Goal: Information Seeking & Learning: Learn about a topic

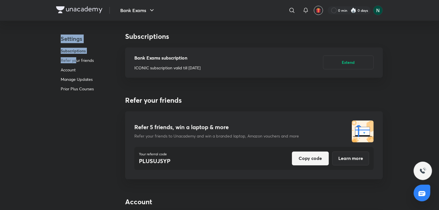
drag, startPoint x: 0, startPoint y: 0, endPoint x: 21, endPoint y: 61, distance: 64.4
click at [74, 8] on img at bounding box center [79, 9] width 46 height 7
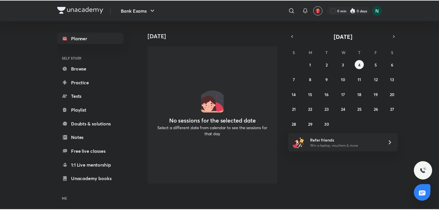
scroll to position [35, 0]
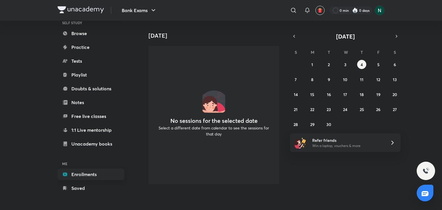
click at [100, 177] on link "Enrollments" at bounding box center [91, 175] width 67 height 12
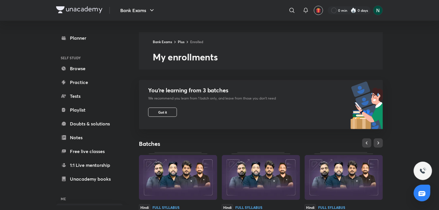
click at [276, 119] on div "You’re learning from 3 batches We recommend you learn from 1 batch only, and le…" at bounding box center [207, 104] width 137 height 49
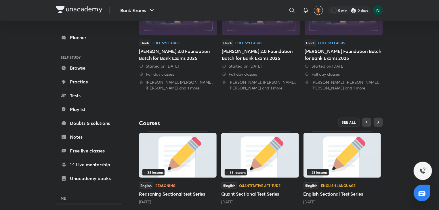
scroll to position [178, 0]
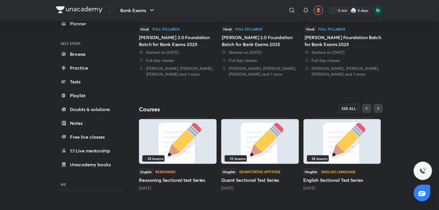
click at [179, 136] on img at bounding box center [178, 141] width 78 height 45
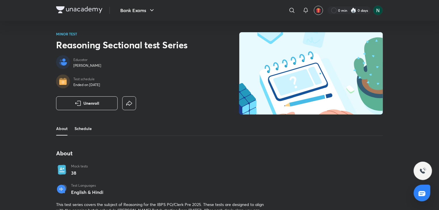
click at [90, 128] on link "Schedule" at bounding box center [83, 129] width 17 height 14
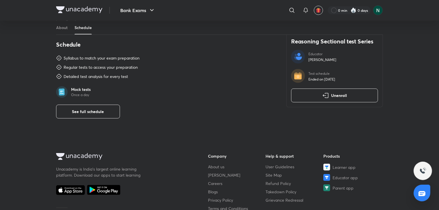
scroll to position [206, 0]
click at [89, 111] on span "See full schedule" at bounding box center [88, 112] width 32 height 6
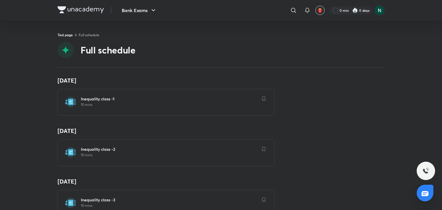
click at [136, 96] on div "Inequality class -1 10 mins" at bounding box center [166, 102] width 217 height 27
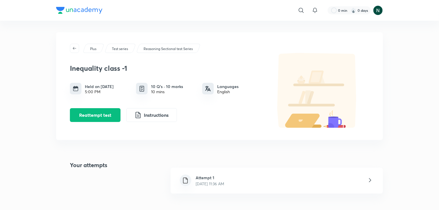
click at [69, 187] on h4 "Your attempts" at bounding box center [81, 181] width 51 height 40
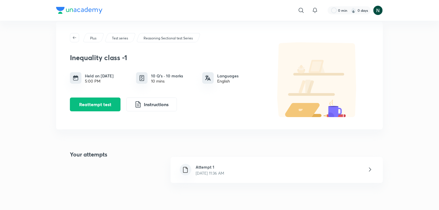
scroll to position [12, 0]
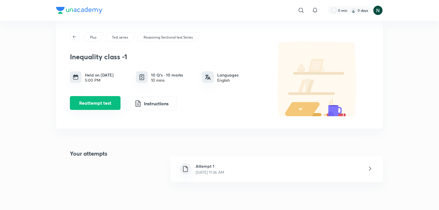
click at [111, 105] on button "Reattempt test" at bounding box center [95, 103] width 51 height 14
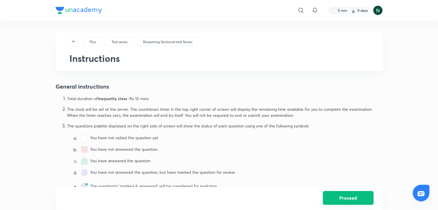
click at [334, 200] on button "Proceed" at bounding box center [348, 198] width 51 height 14
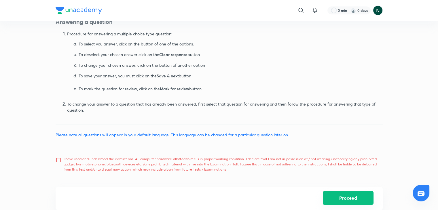
scroll to position [274, 0]
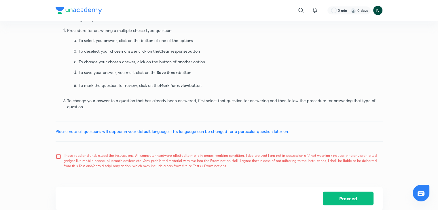
click at [58, 156] on input "I have read and understood the instructions. All computer hardware allotted to …" at bounding box center [60, 161] width 8 height 14
checkbox input "true"
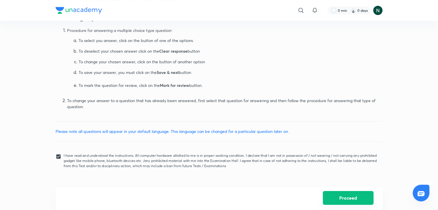
click at [359, 200] on button "Proceed" at bounding box center [348, 198] width 51 height 14
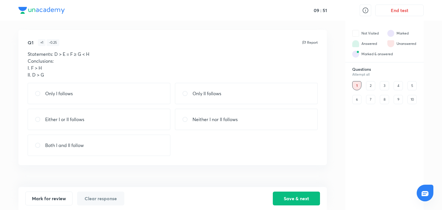
click at [199, 94] on p "Only II follows" at bounding box center [207, 93] width 29 height 7
radio input "true"
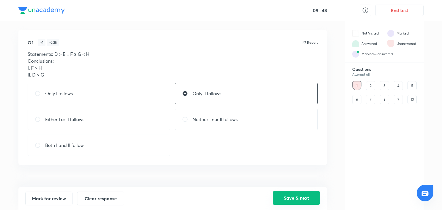
click at [295, 198] on button "Save & next" at bounding box center [296, 198] width 47 height 14
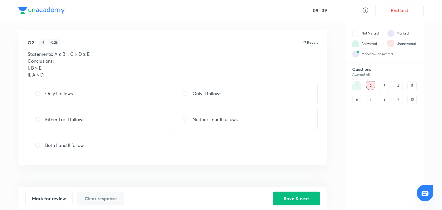
click at [70, 97] on div "Only I follows" at bounding box center [99, 93] width 143 height 21
radio input "true"
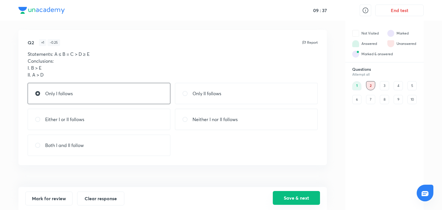
click at [302, 194] on button "Save & next" at bounding box center [296, 198] width 47 height 14
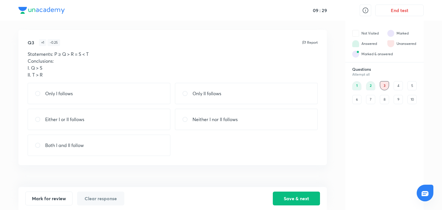
click at [55, 140] on div "Both I and II follow" at bounding box center [99, 145] width 143 height 21
radio input "true"
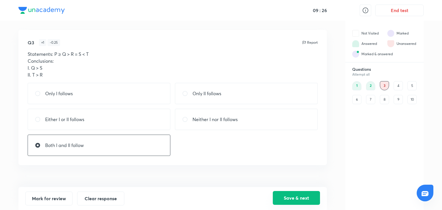
click at [296, 194] on button "Save & next" at bounding box center [296, 198] width 47 height 14
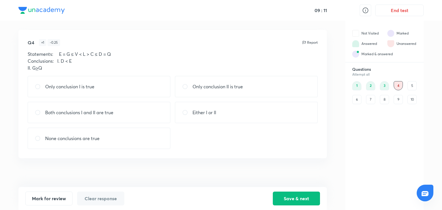
click at [71, 137] on p "None conclusions are true" at bounding box center [72, 138] width 54 height 7
radio input "true"
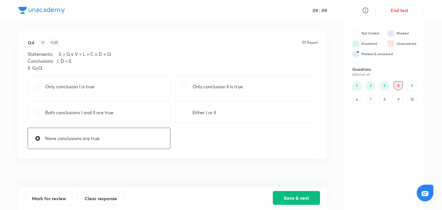
click at [294, 196] on button "Save & next" at bounding box center [296, 198] width 47 height 14
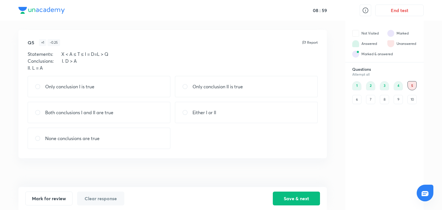
click at [203, 113] on p "Either I or II" at bounding box center [205, 112] width 24 height 7
radio input "true"
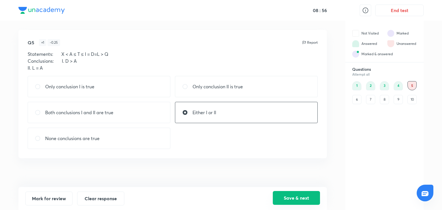
click at [300, 198] on button "Save & next" at bounding box center [296, 198] width 47 height 14
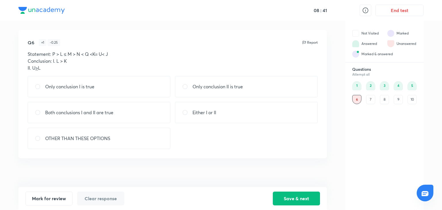
click at [205, 114] on p "Either I or II" at bounding box center [205, 112] width 24 height 7
radio input "true"
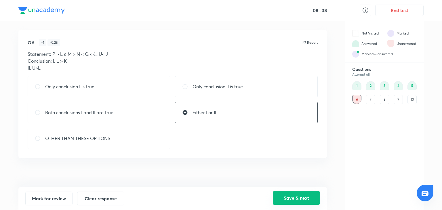
click at [283, 201] on button "Save & next" at bounding box center [296, 198] width 47 height 14
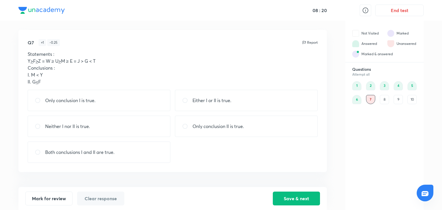
click at [70, 125] on p "Neither I nor II is true." at bounding box center [67, 126] width 45 height 7
radio input "true"
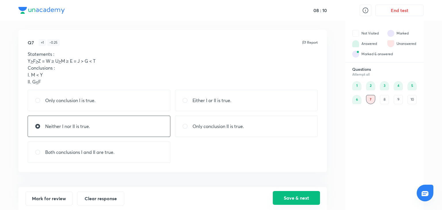
click at [290, 200] on button "Save & next" at bounding box center [296, 198] width 47 height 14
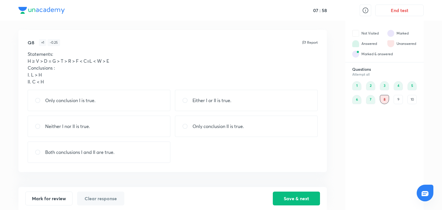
click at [51, 123] on p "Neither I nor II is true." at bounding box center [67, 126] width 45 height 7
radio input "true"
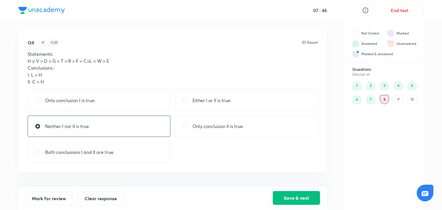
click at [302, 196] on button "Save & next" at bounding box center [296, 198] width 47 height 14
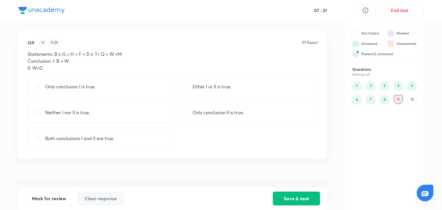
click at [195, 117] on div "Only conclusion II is true." at bounding box center [246, 112] width 143 height 21
radio input "true"
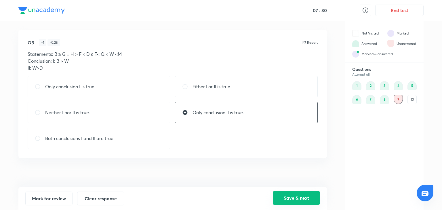
click at [296, 198] on button "Save & next" at bounding box center [296, 198] width 47 height 14
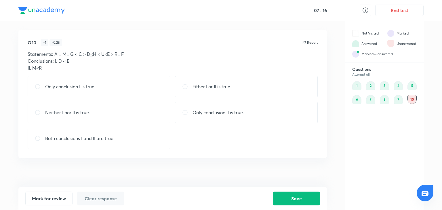
click at [71, 88] on p "Only conclusion I is true." at bounding box center [70, 86] width 50 height 7
radio input "true"
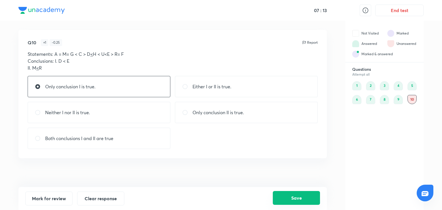
click at [287, 197] on button "Save" at bounding box center [296, 198] width 47 height 14
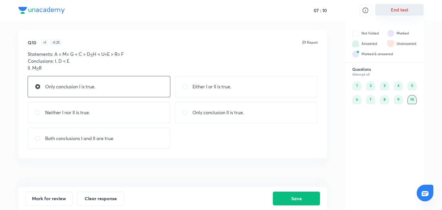
click at [405, 13] on button "End test" at bounding box center [399, 10] width 48 height 12
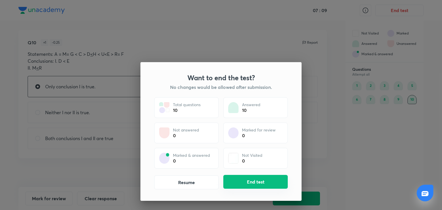
click at [260, 179] on button "End test" at bounding box center [255, 182] width 64 height 14
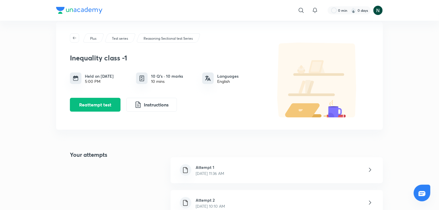
scroll to position [12, 0]
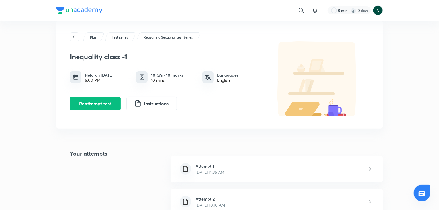
click at [240, 199] on div "Attempt 2 [DATE] 10:10 AM" at bounding box center [277, 202] width 212 height 26
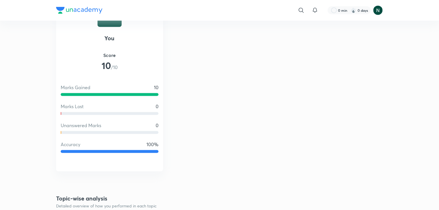
scroll to position [357, 0]
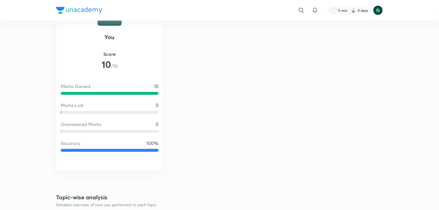
click at [27, 109] on div "​ 0 min 0 days Plus Test series Reasoning Sectional test Series Inequality clas…" at bounding box center [219, 64] width 439 height 842
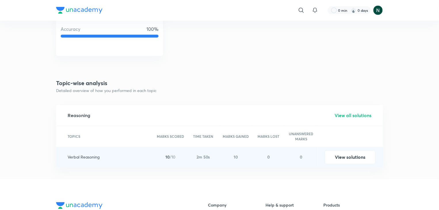
scroll to position [472, 0]
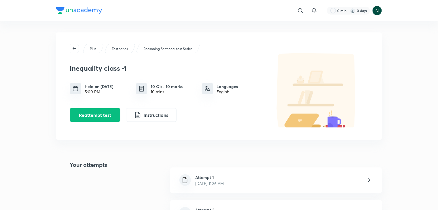
scroll to position [274, 0]
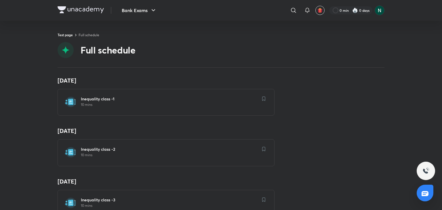
click at [350, 130] on h4 "[DATE]" at bounding box center [221, 130] width 327 height 7
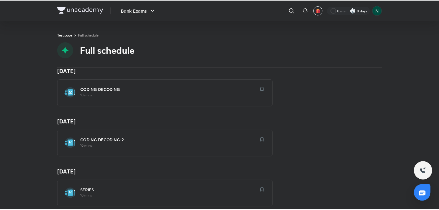
scroll to position [161, 0]
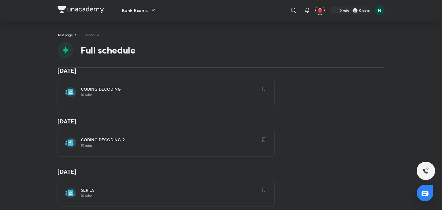
click at [163, 91] on h6 "CODING DECODING" at bounding box center [169, 89] width 177 height 6
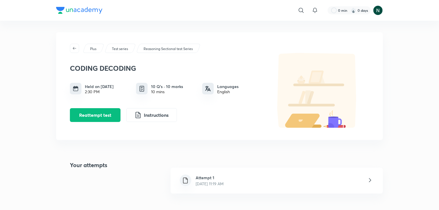
click at [108, 166] on div "Your attempts Attempt 1 [DATE] 11:19 AM" at bounding box center [219, 181] width 327 height 40
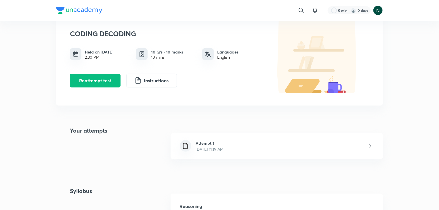
scroll to position [23, 0]
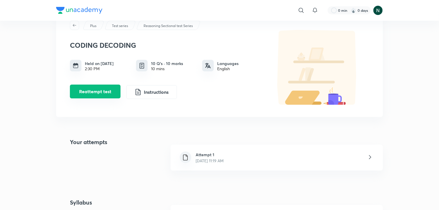
click at [97, 87] on button "Reattempt test" at bounding box center [95, 92] width 51 height 14
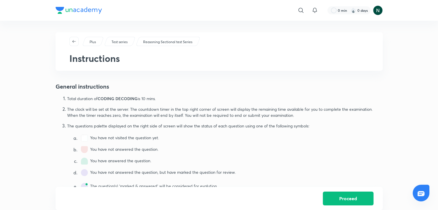
click at [178, 149] on p "You have not answered the question." at bounding box center [236, 150] width 292 height 8
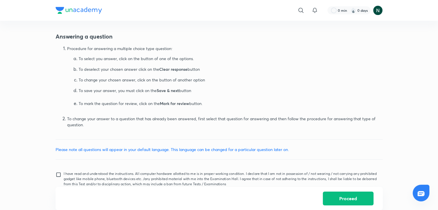
scroll to position [274, 0]
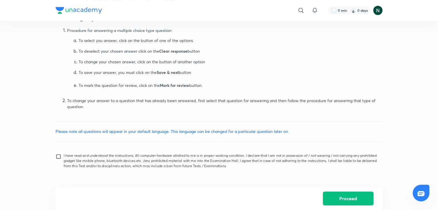
click at [59, 154] on input "I have read and understood the instructions. All computer hardware allotted to …" at bounding box center [60, 161] width 8 height 14
checkbox input "true"
click at [344, 191] on button "Proceed" at bounding box center [348, 198] width 51 height 14
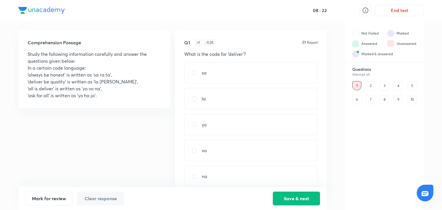
click at [216, 150] on div "vo" at bounding box center [251, 150] width 134 height 21
radio input "true"
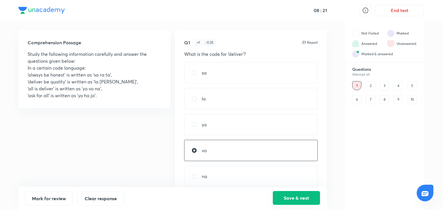
click at [285, 197] on button "Save & next" at bounding box center [296, 198] width 47 height 14
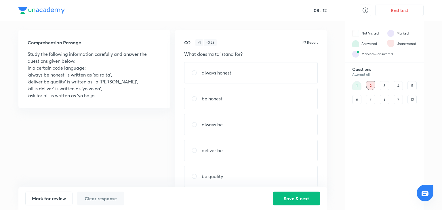
click at [228, 78] on div "always honest" at bounding box center [251, 72] width 134 height 21
radio input "true"
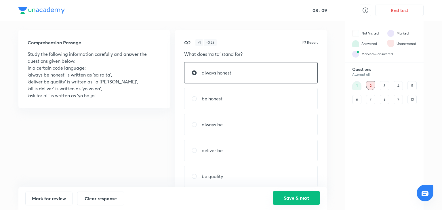
click at [288, 200] on button "Save & next" at bounding box center [296, 198] width 47 height 14
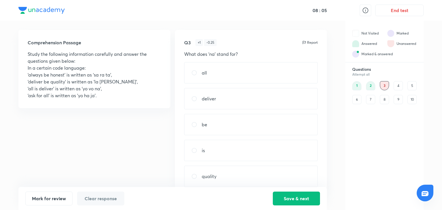
click at [199, 150] on input "radio" at bounding box center [196, 151] width 10 height 6
radio input "true"
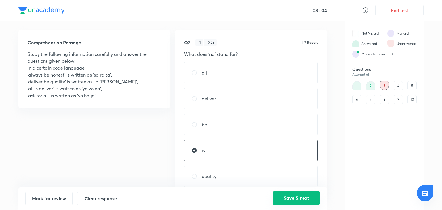
click at [298, 199] on button "Save & next" at bounding box center [296, 198] width 47 height 14
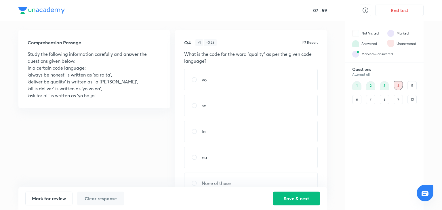
click at [200, 133] on input "radio" at bounding box center [196, 132] width 10 height 6
radio input "true"
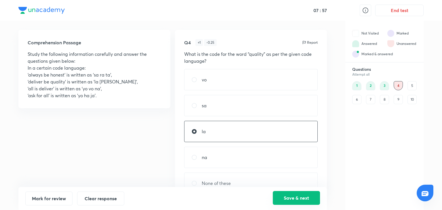
click at [295, 197] on button "Save & next" at bounding box center [296, 198] width 47 height 14
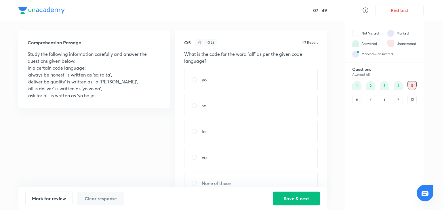
click at [214, 77] on div "yo" at bounding box center [251, 79] width 134 height 21
radio input "true"
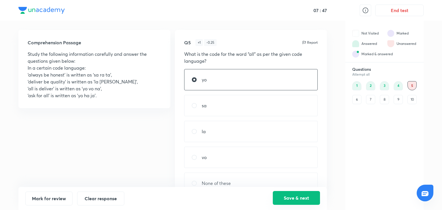
click at [287, 195] on button "Save & next" at bounding box center [296, 198] width 47 height 14
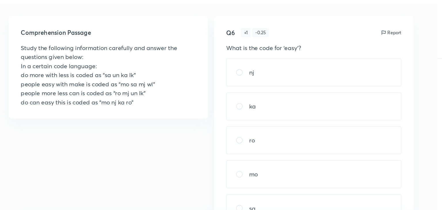
click at [205, 150] on p "mo" at bounding box center [205, 150] width 7 height 7
radio input "true"
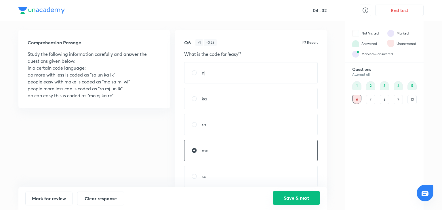
click at [297, 194] on button "Save & next" at bounding box center [296, 198] width 47 height 14
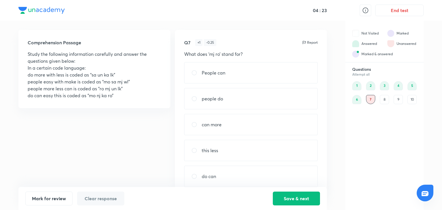
click at [219, 68] on div "People can" at bounding box center [251, 72] width 134 height 21
radio input "true"
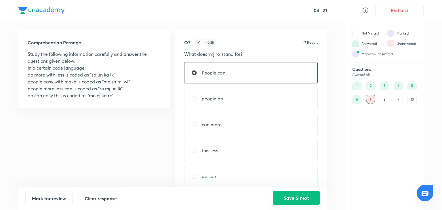
click at [299, 199] on button "Save & next" at bounding box center [296, 198] width 47 height 14
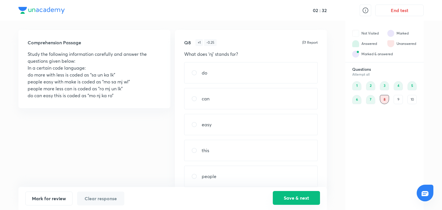
click at [296, 200] on button "Save & next" at bounding box center [296, 198] width 47 height 14
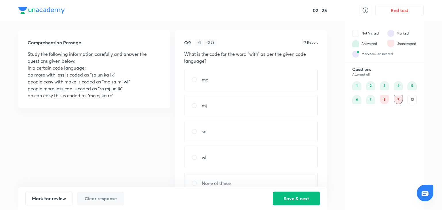
click at [215, 127] on div "sa" at bounding box center [251, 131] width 134 height 21
radio input "true"
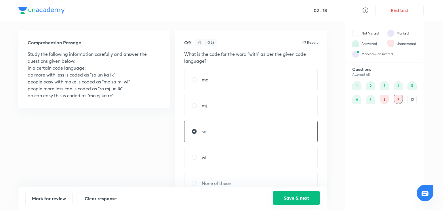
click at [300, 199] on button "Save & next" at bounding box center [296, 198] width 47 height 14
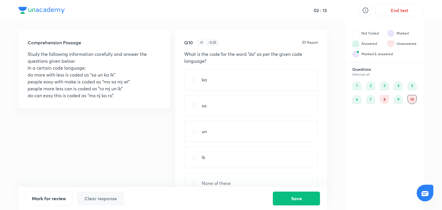
click at [387, 98] on div "8" at bounding box center [384, 99] width 9 height 9
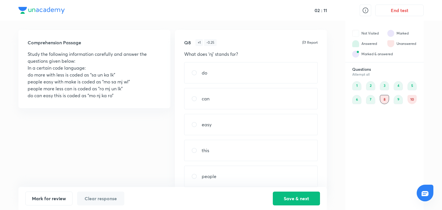
click at [226, 150] on div "this" at bounding box center [251, 150] width 134 height 21
radio input "true"
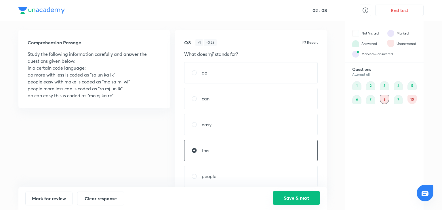
click at [313, 200] on button "Save & next" at bounding box center [296, 198] width 47 height 14
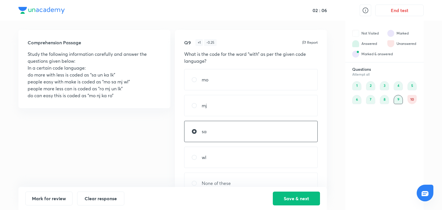
click at [412, 98] on div "10" at bounding box center [411, 99] width 9 height 9
click at [202, 82] on p "ka" at bounding box center [204, 79] width 5 height 7
radio input "true"
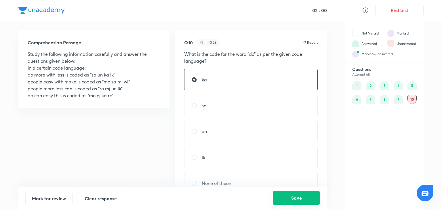
click at [294, 199] on button "Save" at bounding box center [296, 198] width 47 height 14
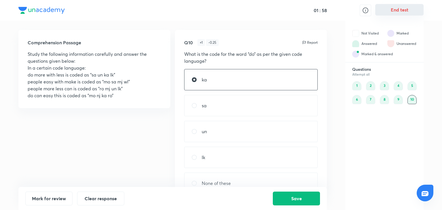
click at [395, 11] on button "End test" at bounding box center [399, 10] width 48 height 12
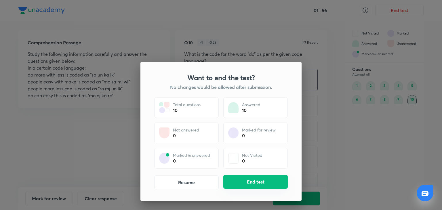
click at [253, 179] on button "End test" at bounding box center [255, 182] width 64 height 14
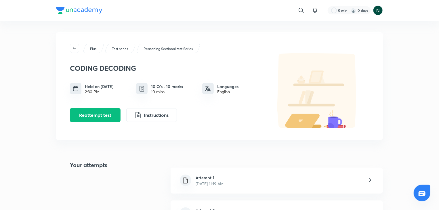
click at [228, 163] on div "Attempt 1 [DATE] 11:19 AM Attempt 2 [DATE] 10:17 AM" at bounding box center [277, 197] width 212 height 73
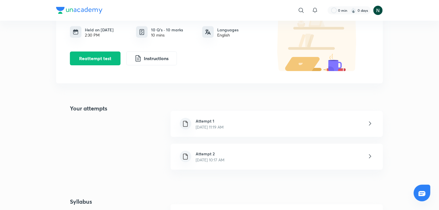
scroll to position [58, 0]
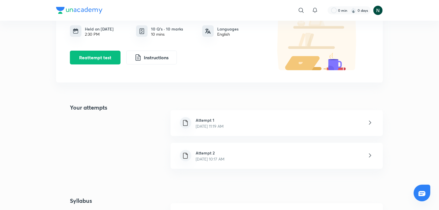
click at [225, 158] on p "[DATE] 10:17 AM" at bounding box center [210, 159] width 29 height 6
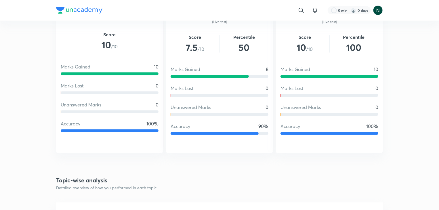
scroll to position [380, 0]
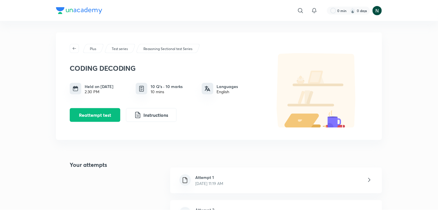
scroll to position [274, 0]
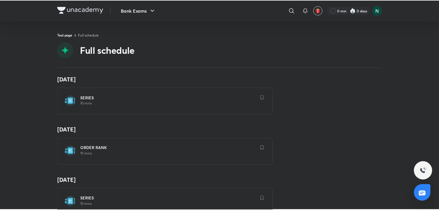
scroll to position [265, 0]
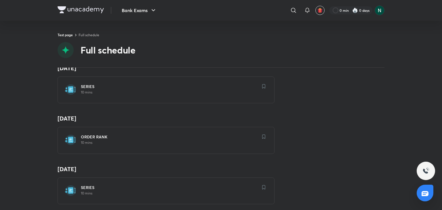
click at [218, 99] on div "SERIES 10 mins" at bounding box center [166, 90] width 217 height 27
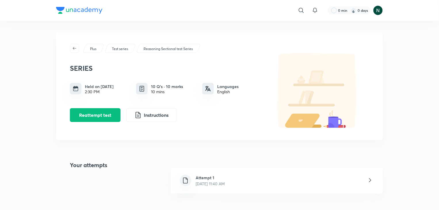
click at [86, 188] on h4 "Your attempts" at bounding box center [81, 181] width 51 height 40
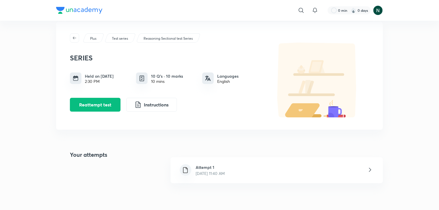
scroll to position [12, 0]
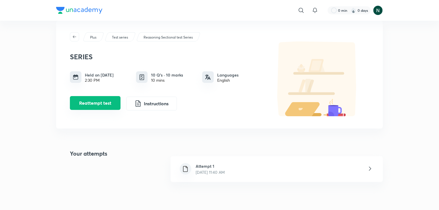
click at [94, 97] on button "Reattempt test" at bounding box center [95, 103] width 51 height 14
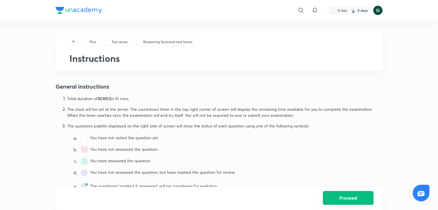
click at [354, 195] on button "Proceed" at bounding box center [348, 198] width 51 height 14
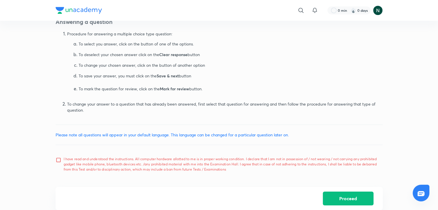
scroll to position [274, 0]
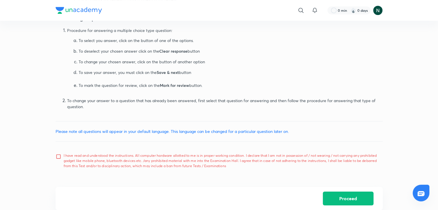
click at [60, 156] on input "I have read and understood the instructions. All computer hardware allotted to …" at bounding box center [60, 161] width 8 height 14
checkbox input "true"
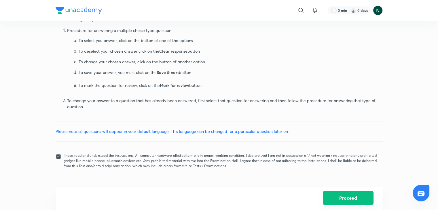
click at [352, 197] on button "Proceed" at bounding box center [348, 198] width 51 height 14
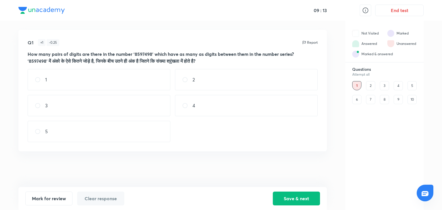
click at [46, 130] on p "5" at bounding box center [46, 131] width 3 height 7
radio input "true"
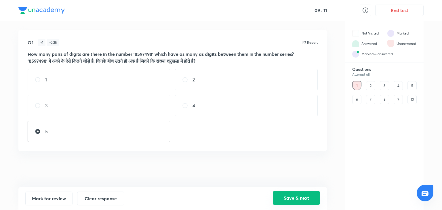
click at [299, 195] on button "Save & next" at bounding box center [296, 198] width 47 height 14
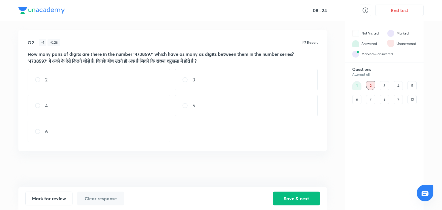
click at [38, 110] on div "4" at bounding box center [99, 105] width 143 height 21
radio input "true"
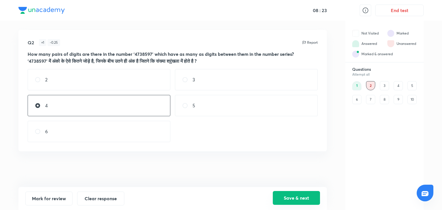
click at [302, 197] on button "Save & next" at bounding box center [296, 198] width 47 height 14
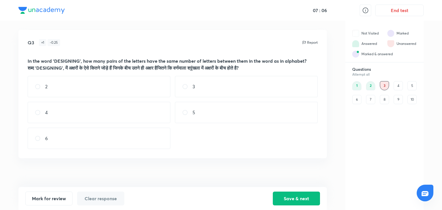
click at [47, 109] on p "4" at bounding box center [46, 112] width 3 height 7
radio input "true"
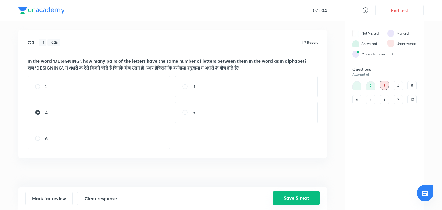
click at [300, 198] on button "Save & next" at bounding box center [296, 198] width 47 height 14
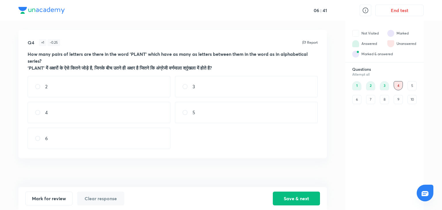
click at [43, 83] on div "2" at bounding box center [99, 86] width 143 height 21
radio input "true"
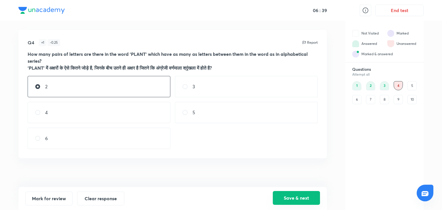
click at [289, 196] on button "Save & next" at bounding box center [296, 198] width 47 height 14
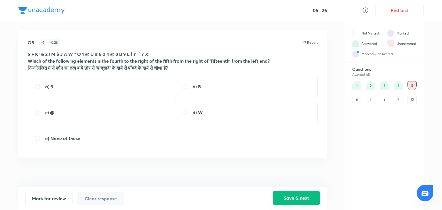
click at [295, 203] on button "Save & next" at bounding box center [296, 198] width 47 height 14
click at [298, 199] on button "Save & next" at bounding box center [296, 198] width 47 height 14
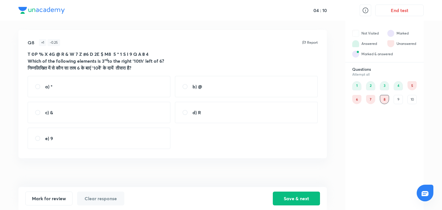
click at [198, 86] on strong "b) @" at bounding box center [197, 86] width 9 height 6
radio input "true"
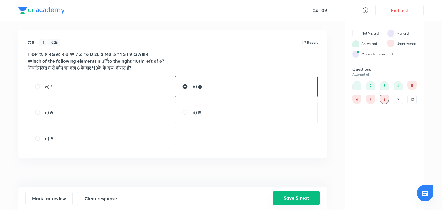
click at [292, 197] on button "Save & next" at bounding box center [296, 198] width 47 height 14
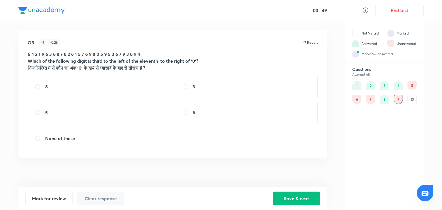
click at [204, 88] on div "3" at bounding box center [246, 86] width 143 height 21
radio input "true"
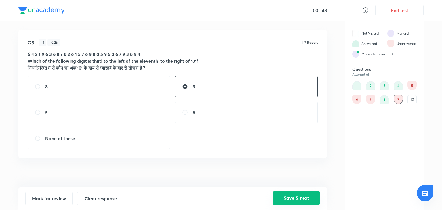
click at [296, 198] on button "Save & next" at bounding box center [296, 198] width 47 height 14
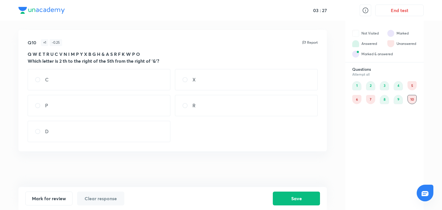
click at [83, 105] on div "P" at bounding box center [99, 105] width 143 height 21
radio input "true"
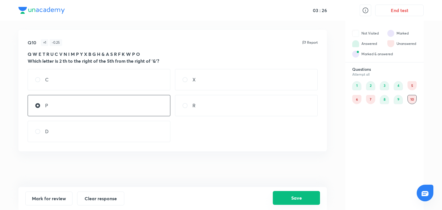
click at [290, 204] on button "Save" at bounding box center [296, 198] width 47 height 14
click at [411, 84] on div "5" at bounding box center [411, 85] width 9 height 9
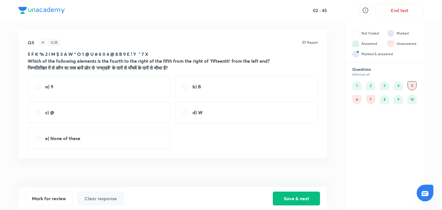
click at [62, 136] on strong "e) None of these" at bounding box center [62, 138] width 35 height 6
radio input "true"
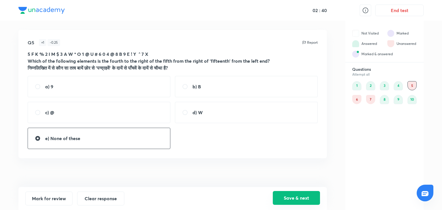
click at [297, 197] on button "Save & next" at bounding box center [296, 198] width 47 height 14
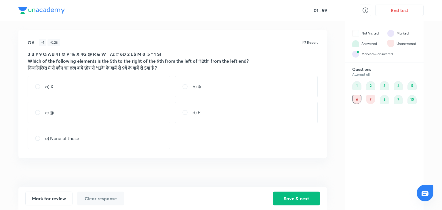
click at [73, 137] on p "e) None of these" at bounding box center [62, 138] width 34 height 7
radio input "true"
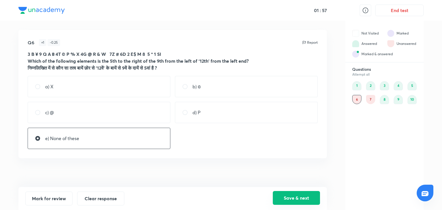
click at [299, 197] on button "Save & next" at bounding box center [296, 198] width 47 height 14
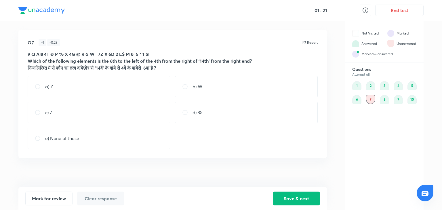
click at [86, 139] on div "e) None of these" at bounding box center [99, 138] width 143 height 21
radio input "true"
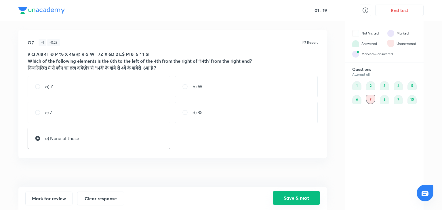
click at [301, 195] on button "Save & next" at bounding box center [296, 198] width 47 height 14
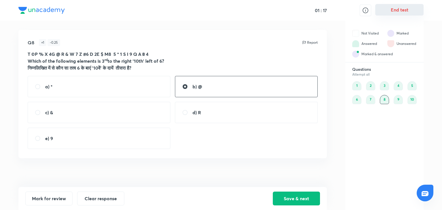
click at [402, 7] on button "End test" at bounding box center [399, 10] width 48 height 12
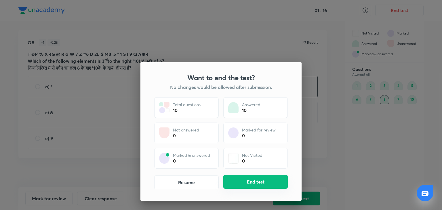
click at [252, 183] on button "End test" at bounding box center [255, 182] width 64 height 14
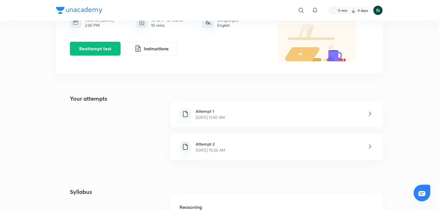
scroll to position [69, 0]
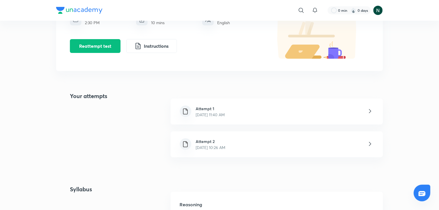
click at [220, 150] on p "[DATE] 10:26 AM" at bounding box center [211, 147] width 30 height 6
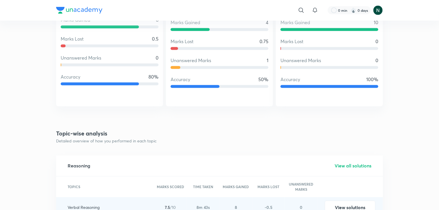
scroll to position [460, 0]
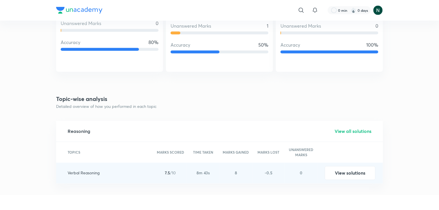
click at [336, 130] on h5 "View all solutions" at bounding box center [353, 131] width 37 height 7
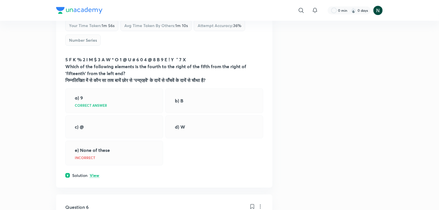
scroll to position [898, 0]
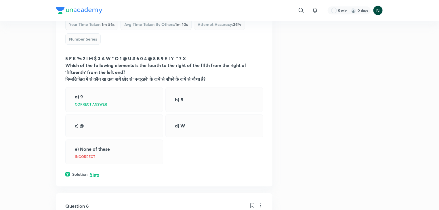
click at [97, 177] on p "View" at bounding box center [94, 174] width 9 height 4
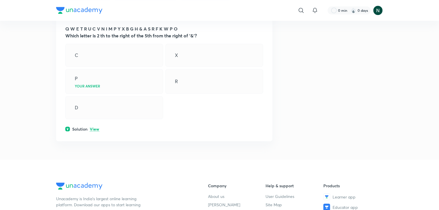
scroll to position [1945, 0]
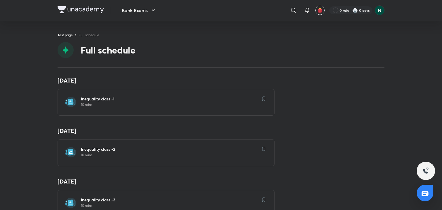
click at [305, 110] on div "[DATE] Inequality class -1 10 mins" at bounding box center [221, 96] width 327 height 39
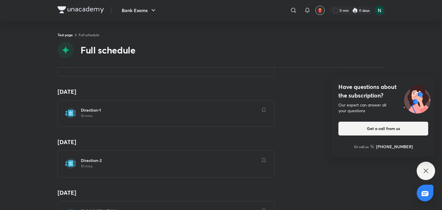
scroll to position [495, 0]
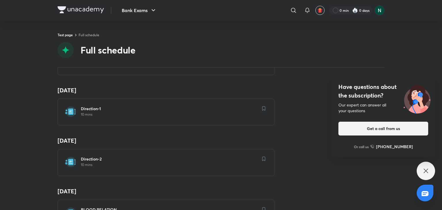
click at [393, 85] on h4 "Have questions about the subscription?" at bounding box center [383, 91] width 90 height 17
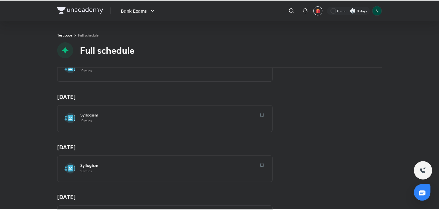
scroll to position [691, 0]
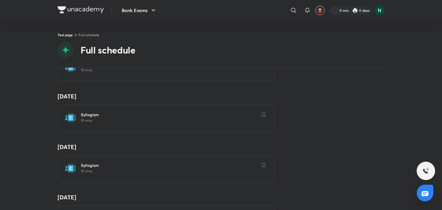
click at [173, 126] on div "Syllogism 10 mins" at bounding box center [166, 118] width 217 height 27
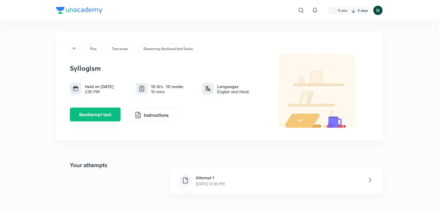
click at [82, 114] on button "Reattempt test" at bounding box center [95, 115] width 51 height 14
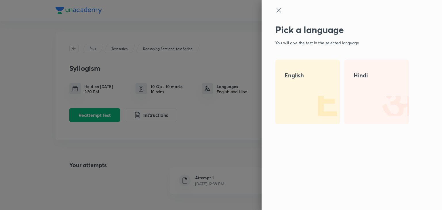
click at [295, 79] on h4 "English" at bounding box center [308, 75] width 46 height 9
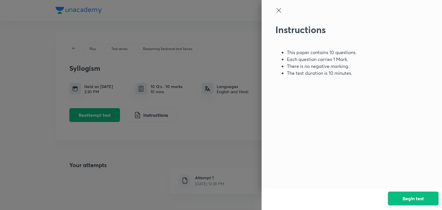
click at [421, 195] on button "Begin test" at bounding box center [413, 199] width 51 height 14
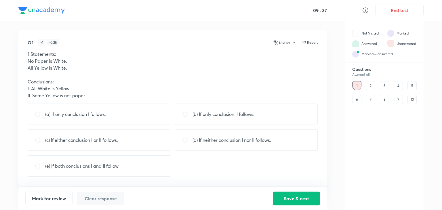
click at [91, 165] on p "(e) If both conclusions I and II follow" at bounding box center [81, 166] width 73 height 7
radio input "true"
click at [223, 116] on p "(b) If only conclusion II follows." at bounding box center [224, 114] width 62 height 7
radio input "true"
radio input "false"
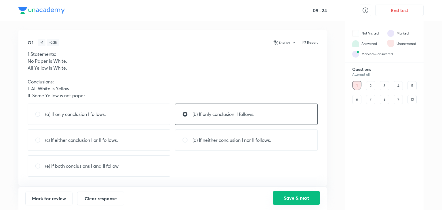
click at [299, 196] on button "Save & next" at bounding box center [296, 198] width 47 height 14
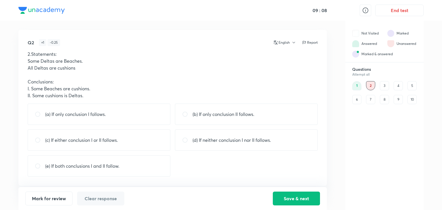
click at [56, 167] on p "(e) If both conclusions I and II follow." at bounding box center [82, 166] width 74 height 7
radio input "true"
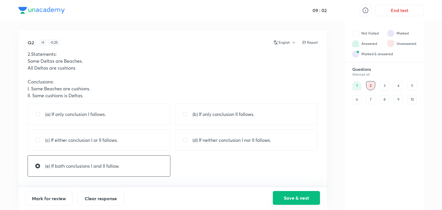
click at [295, 199] on button "Save & next" at bounding box center [296, 198] width 47 height 14
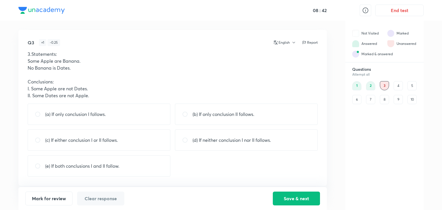
click at [84, 116] on p "(a) If only conclusion I follows." at bounding box center [75, 114] width 61 height 7
radio input "true"
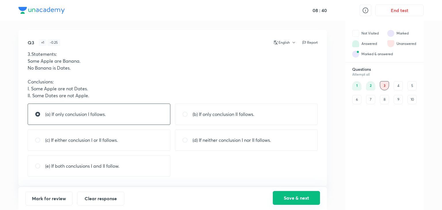
click at [290, 200] on button "Save & next" at bounding box center [296, 198] width 47 height 14
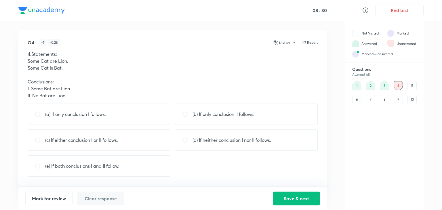
click at [62, 142] on p "(c) If either conclusion I or II follows." at bounding box center [81, 140] width 73 height 7
radio input "true"
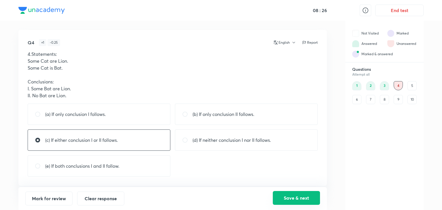
click at [290, 199] on button "Save & next" at bounding box center [296, 198] width 47 height 14
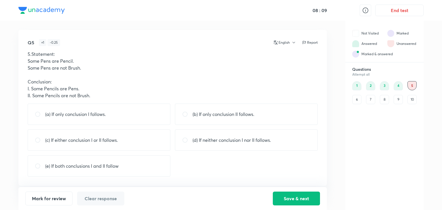
click at [64, 117] on p "(a) If only conclusion I follows." at bounding box center [75, 114] width 61 height 7
radio input "true"
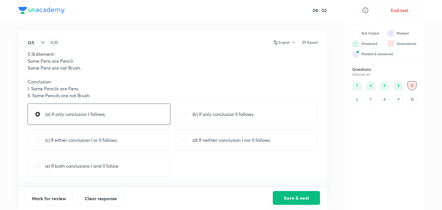
click at [292, 197] on button "Save & next" at bounding box center [296, 198] width 47 height 14
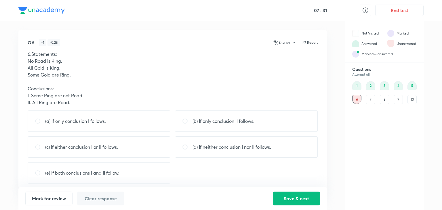
click at [81, 115] on div "(a) If only conclusion I follows." at bounding box center [99, 120] width 143 height 21
radio input "true"
click at [302, 193] on button "Save & next" at bounding box center [296, 198] width 47 height 14
click at [239, 148] on p "(d) If neither conclusion I nor II follows." at bounding box center [232, 147] width 79 height 7
radio input "true"
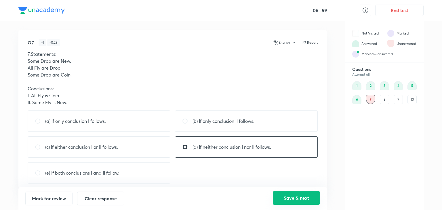
click at [302, 196] on button "Save & next" at bounding box center [296, 198] width 47 height 14
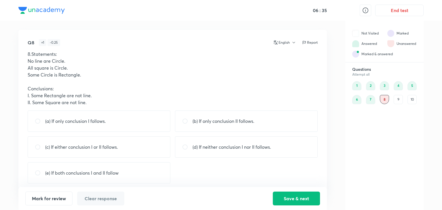
click at [93, 125] on div "(a) If only conclusion I follows." at bounding box center [99, 120] width 143 height 21
radio input "true"
click at [291, 198] on button "Save & next" at bounding box center [296, 198] width 47 height 14
click at [67, 150] on p "(c) If either conclusion I or II follows." at bounding box center [81, 147] width 73 height 7
radio input "true"
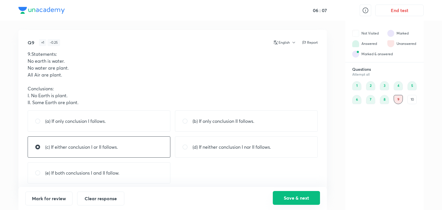
click at [295, 197] on button "Save & next" at bounding box center [296, 198] width 47 height 14
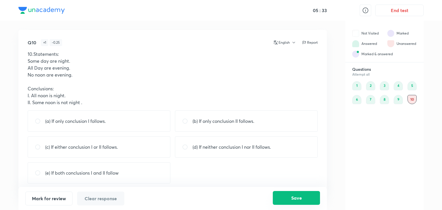
click at [297, 197] on button "Save" at bounding box center [296, 198] width 47 height 14
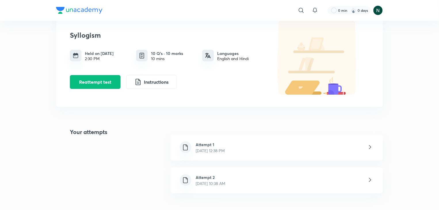
scroll to position [35, 0]
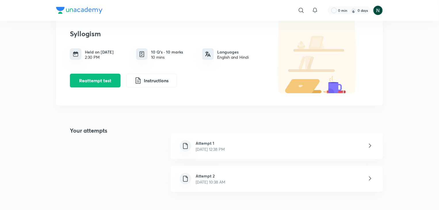
click at [298, 186] on div "Attempt 2 [DATE] 10:38 AM" at bounding box center [277, 179] width 212 height 26
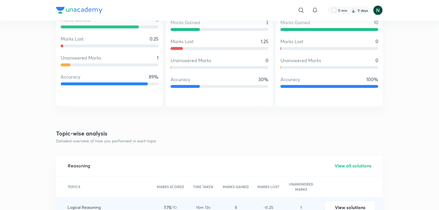
scroll to position [437, 0]
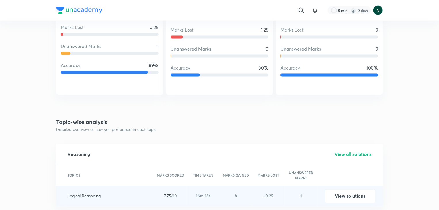
click at [350, 156] on h5 "View all solutions" at bounding box center [353, 154] width 37 height 7
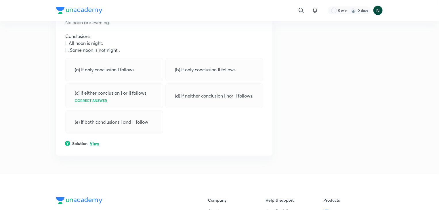
scroll to position [2198, 0]
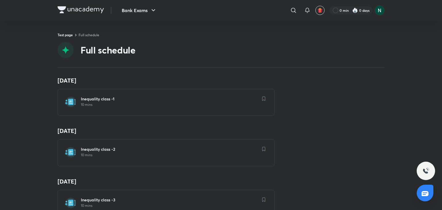
click at [22, 143] on div "[DATE] Inequality class -1 10 mins [DATE] Inequality class -2 10 mins [DATE] In…" at bounding box center [221, 139] width 442 height 142
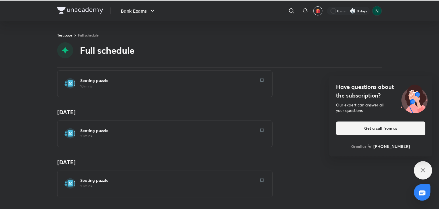
scroll to position [1634, 0]
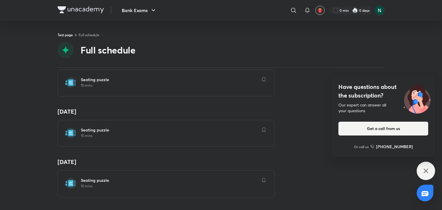
click at [353, 91] on h4 "Have questions about the subscription?" at bounding box center [383, 91] width 90 height 17
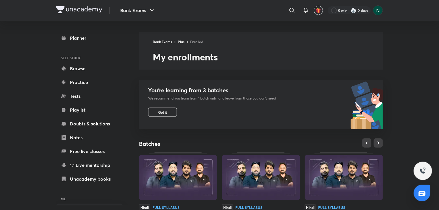
click at [258, 99] on p "We recommend you learn from 1 batch only, and leave from those you don’t need" at bounding box center [212, 98] width 128 height 5
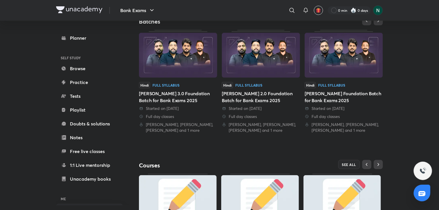
scroll to position [178, 0]
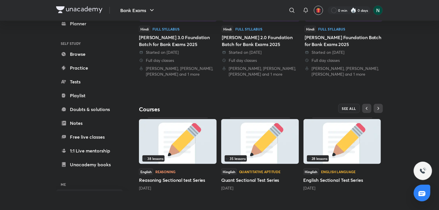
click at [251, 127] on img at bounding box center [260, 141] width 78 height 45
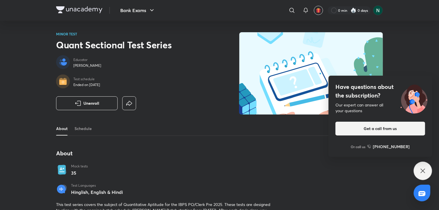
click at [342, 99] on h4 "Have questions about the subscription?" at bounding box center [381, 91] width 90 height 17
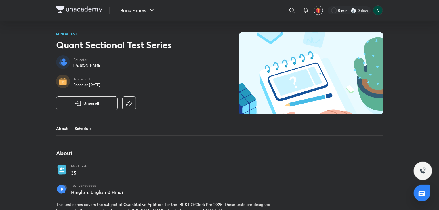
click at [83, 130] on link "Schedule" at bounding box center [83, 129] width 17 height 14
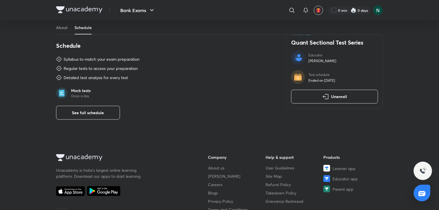
scroll to position [200, 0]
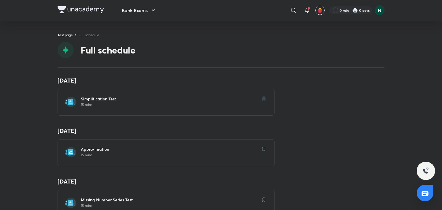
click at [338, 105] on div "7 Jul Simplification Test 15 mins" at bounding box center [221, 96] width 327 height 39
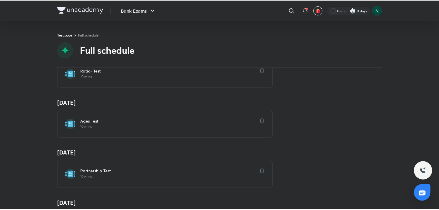
scroll to position [219, 0]
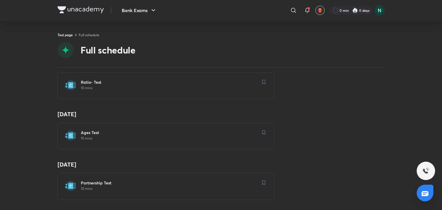
click at [149, 91] on div "Ratio- Test 10 mins" at bounding box center [166, 85] width 217 height 27
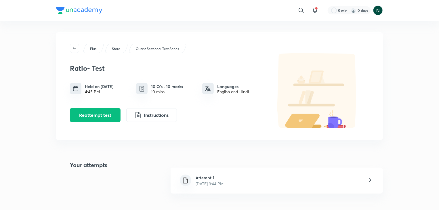
click at [242, 178] on div "Attempt 1 Aug 20, 2025, 3:44 PM" at bounding box center [277, 181] width 212 height 26
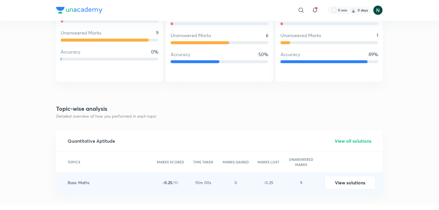
scroll to position [564, 0]
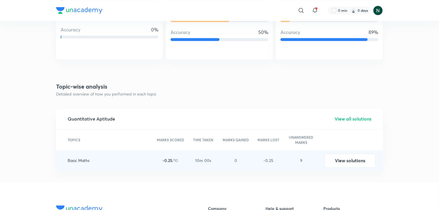
click at [346, 120] on h5 "View all solutions" at bounding box center [353, 118] width 37 height 7
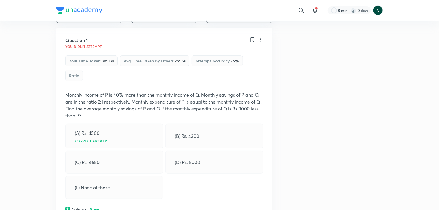
scroll to position [92, 0]
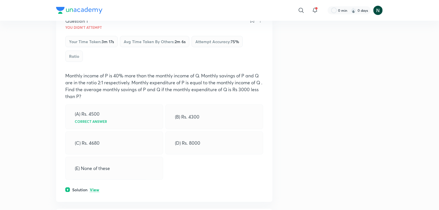
click at [91, 191] on p "View" at bounding box center [94, 190] width 9 height 4
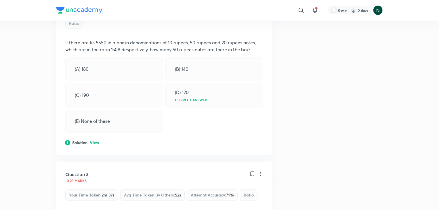
scroll to position [437, 0]
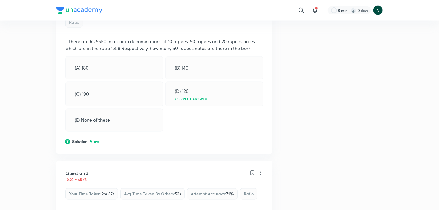
click at [96, 143] on p "View" at bounding box center [94, 142] width 9 height 4
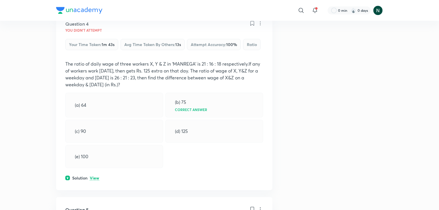
scroll to position [817, 0]
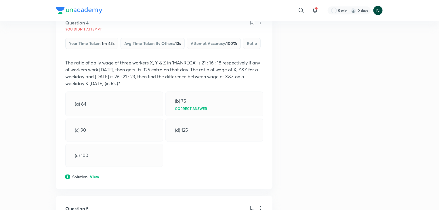
click at [93, 179] on p "View" at bounding box center [94, 177] width 9 height 4
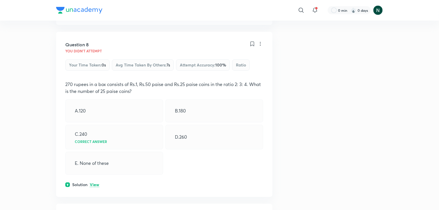
scroll to position [1588, 0]
click at [94, 186] on p "View" at bounding box center [94, 184] width 9 height 4
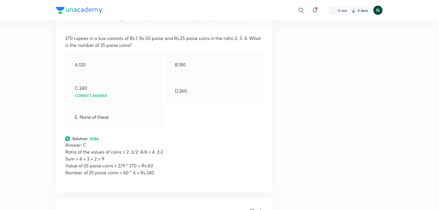
scroll to position [1634, 0]
click at [317, 11] on icon at bounding box center [315, 10] width 7 height 7
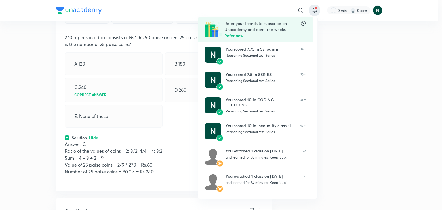
click at [313, 11] on div at bounding box center [221, 105] width 442 height 210
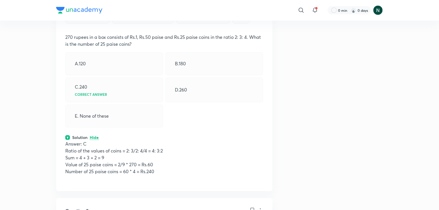
click at [313, 11] on icon at bounding box center [315, 10] width 7 height 7
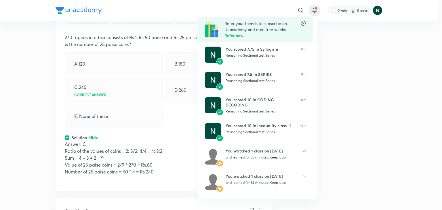
click at [313, 11] on div at bounding box center [221, 105] width 442 height 210
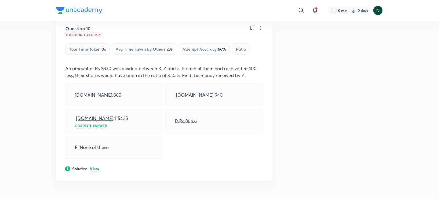
scroll to position [2014, 0]
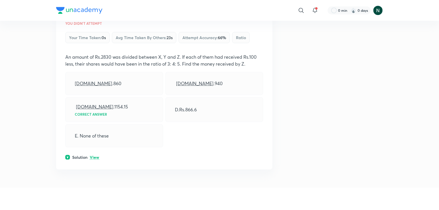
click at [96, 159] on div "Question 10 You didn't Attempt Your time taken : 0s Avg time taken by others : …" at bounding box center [164, 86] width 216 height 165
click at [93, 160] on p "View" at bounding box center [94, 157] width 9 height 4
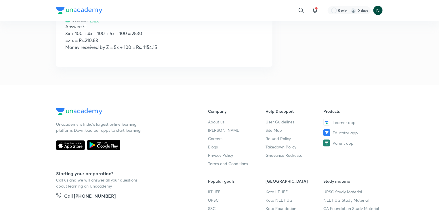
scroll to position [2152, 0]
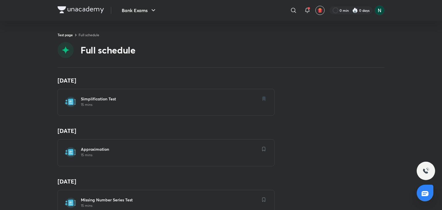
click at [322, 151] on div "8 Jul Approximation 15 mins" at bounding box center [221, 146] width 327 height 39
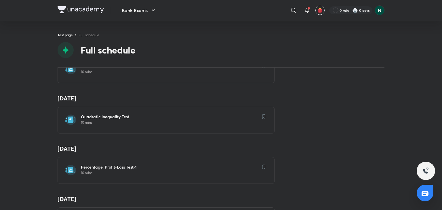
scroll to position [863, 0]
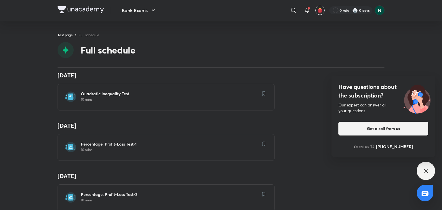
click at [326, 189] on div "30 Jul Percentage, Profit-Loss Test-2 10 mins" at bounding box center [221, 191] width 327 height 39
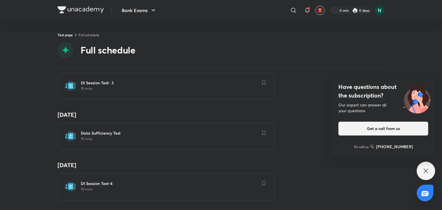
scroll to position [1632, 0]
